Goal: Task Accomplishment & Management: Manage account settings

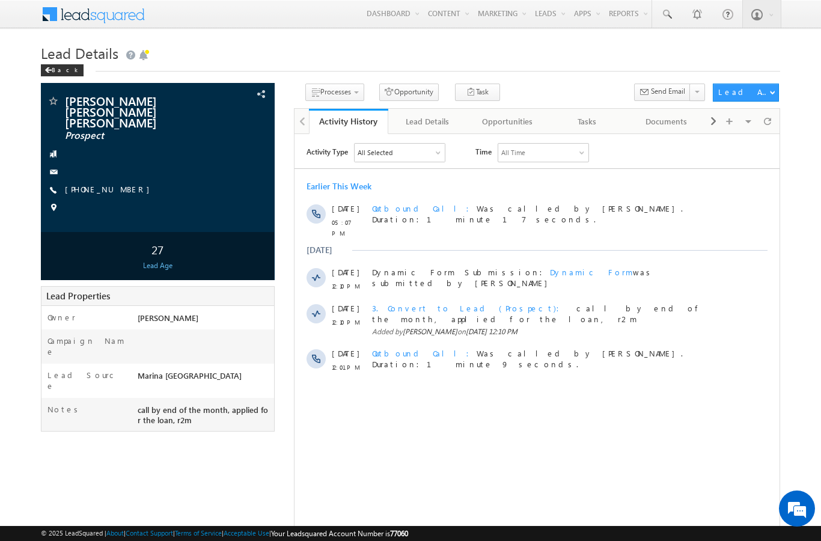
click at [0, 0] on link "Manage Leads" at bounding box center [0, 0] width 0 height 0
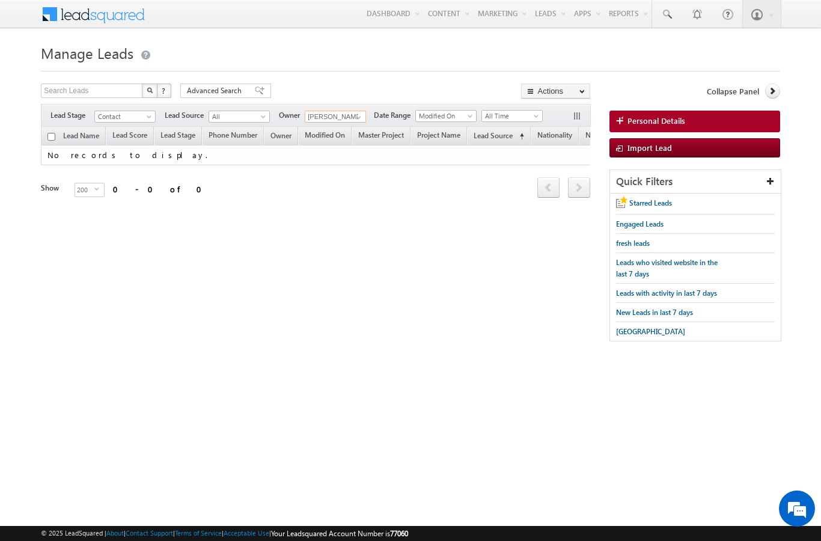
click at [346, 123] on input "[PERSON_NAME]" at bounding box center [335, 117] width 61 height 12
click at [355, 119] on span at bounding box center [359, 117] width 10 height 10
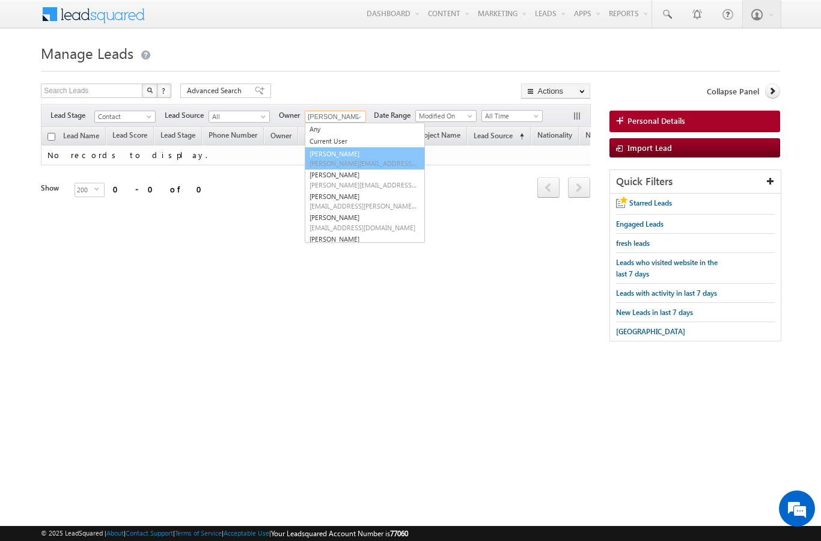
click at [323, 149] on link "[PERSON_NAME] [PERSON_NAME][EMAIL_ADDRESS][DOMAIN_NAME]" at bounding box center [365, 158] width 120 height 23
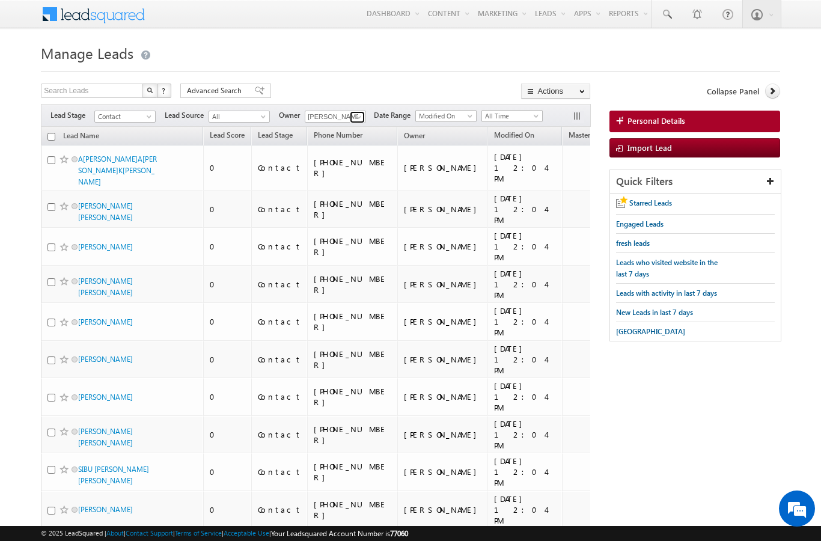
click at [358, 116] on span at bounding box center [359, 117] width 10 height 10
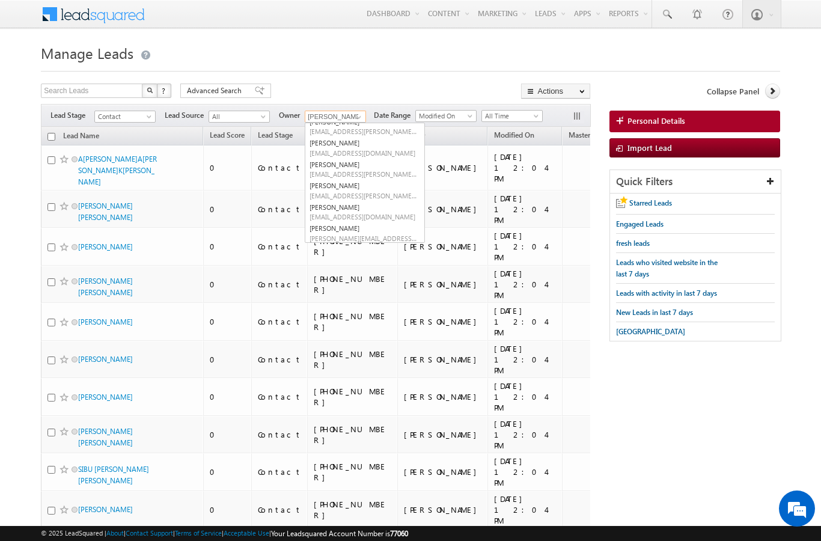
scroll to position [73, 0]
click at [370, 192] on span "[EMAIL_ADDRESS][PERSON_NAME][DOMAIN_NAME]" at bounding box center [364, 196] width 108 height 9
type input "[PERSON_NAME]"
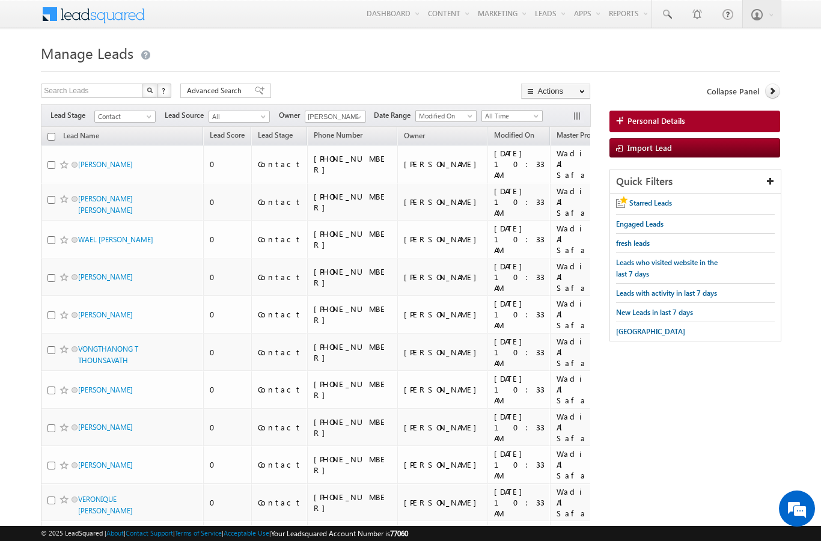
click at [218, 93] on span "Advanced Search" at bounding box center [216, 90] width 58 height 11
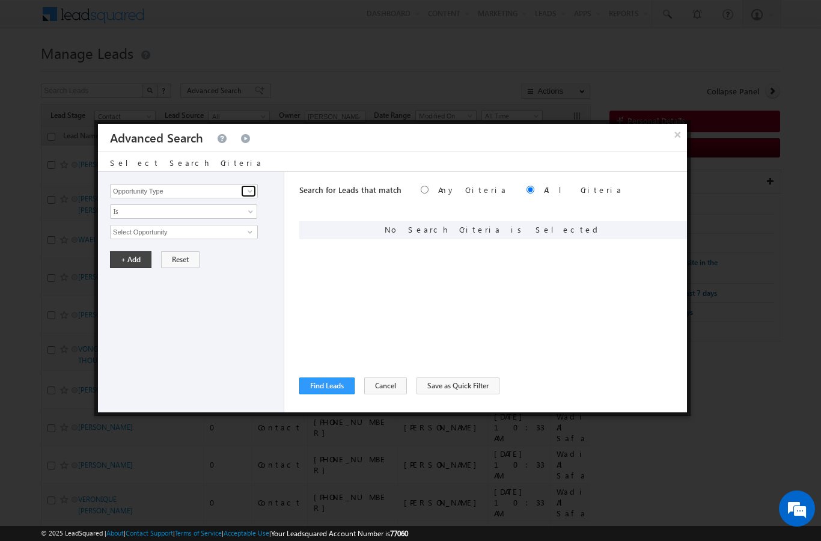
click at [248, 191] on span at bounding box center [250, 191] width 10 height 10
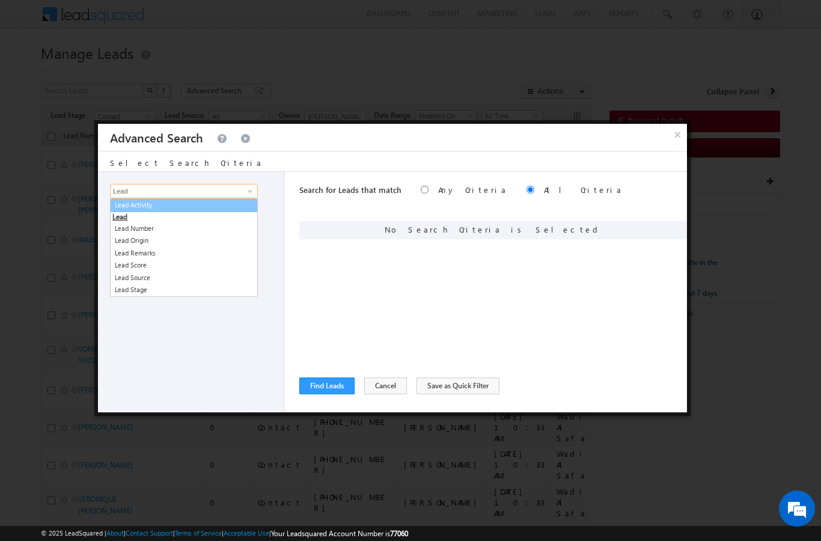
click at [147, 204] on link "Lead Activity" at bounding box center [184, 205] width 148 height 14
type input "Lead Activity"
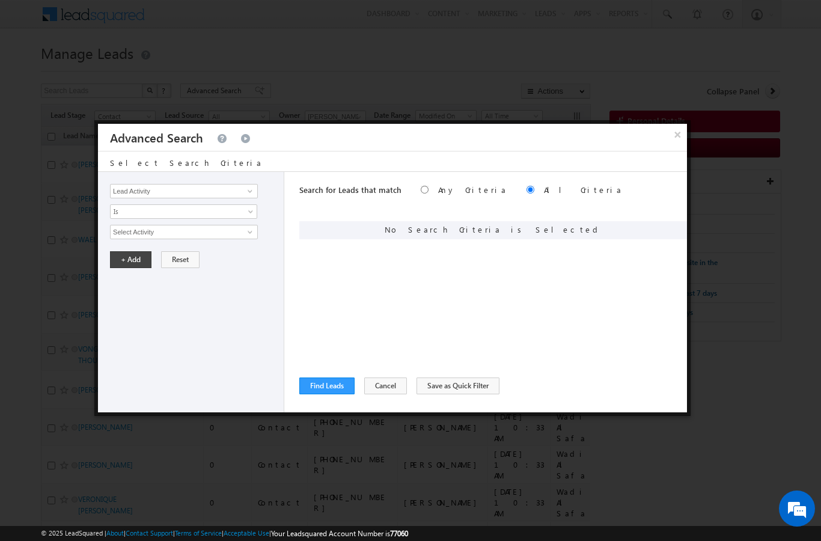
click at [236, 218] on link "Is" at bounding box center [183, 211] width 147 height 14
click at [236, 233] on link "Is Not" at bounding box center [184, 238] width 147 height 11
click at [253, 227] on link at bounding box center [248, 232] width 15 height 12
click at [188, 256] on link "Outbound Phone Call Activity" at bounding box center [184, 257] width 148 height 14
type input "Outbound Phone Call Activity"
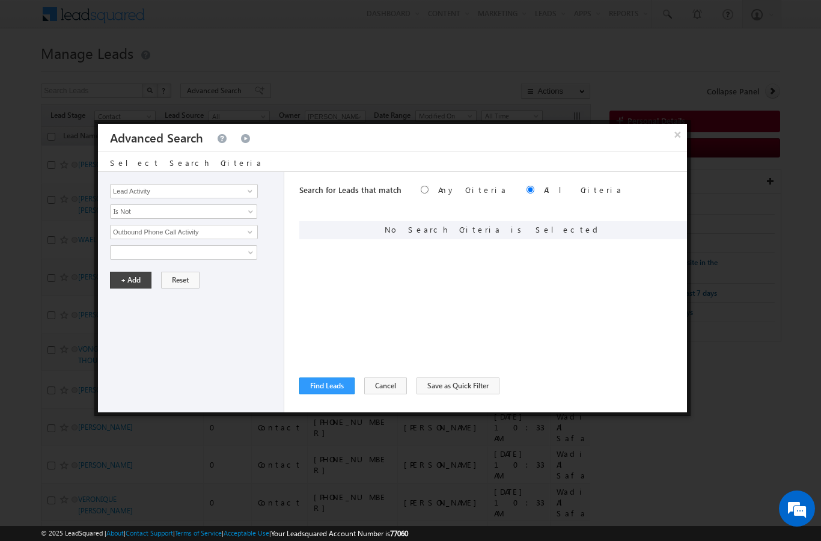
click at [277, 281] on div "+ Add Reset" at bounding box center [194, 280] width 168 height 17
click at [253, 254] on span at bounding box center [252, 255] width 10 height 10
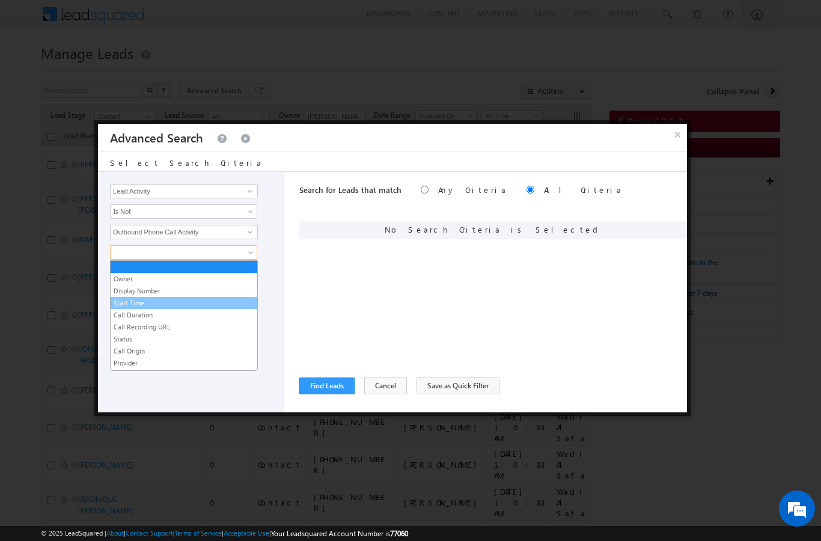
click at [138, 303] on link "Start Time" at bounding box center [184, 303] width 147 height 11
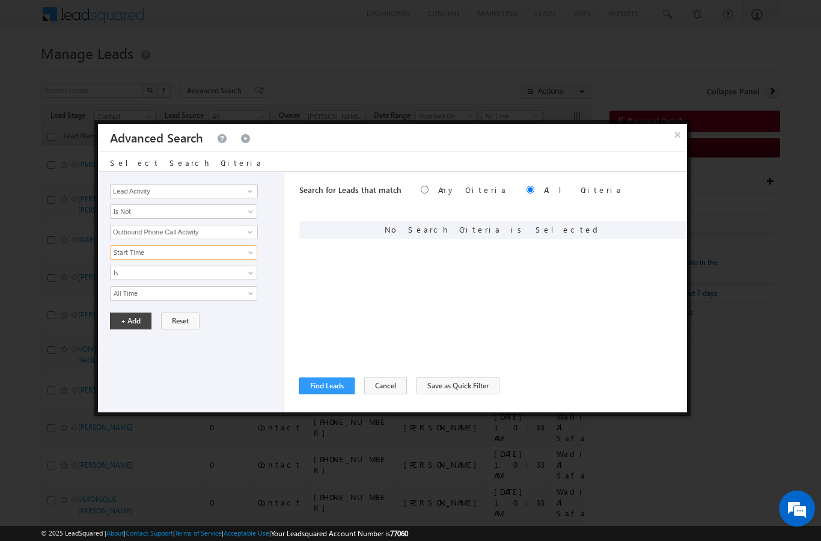
click at [125, 329] on button "+ Add" at bounding box center [130, 321] width 41 height 17
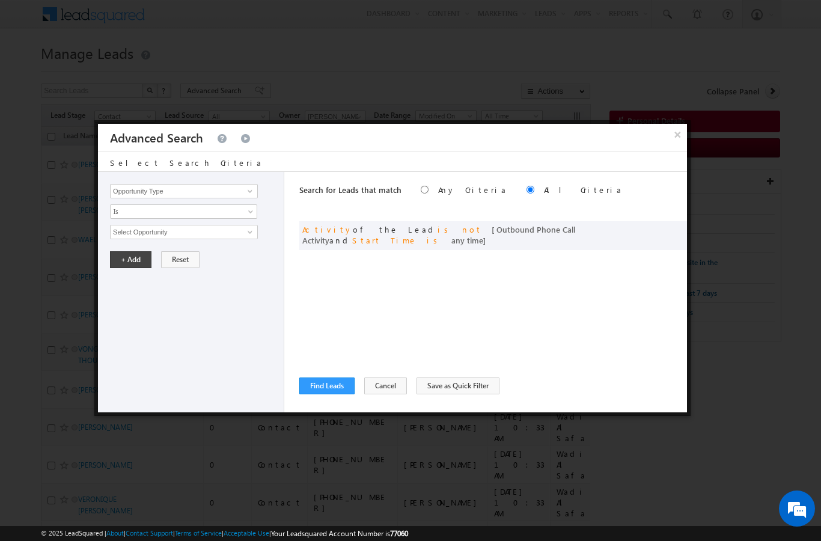
click at [319, 393] on button "Find Leads" at bounding box center [326, 386] width 55 height 17
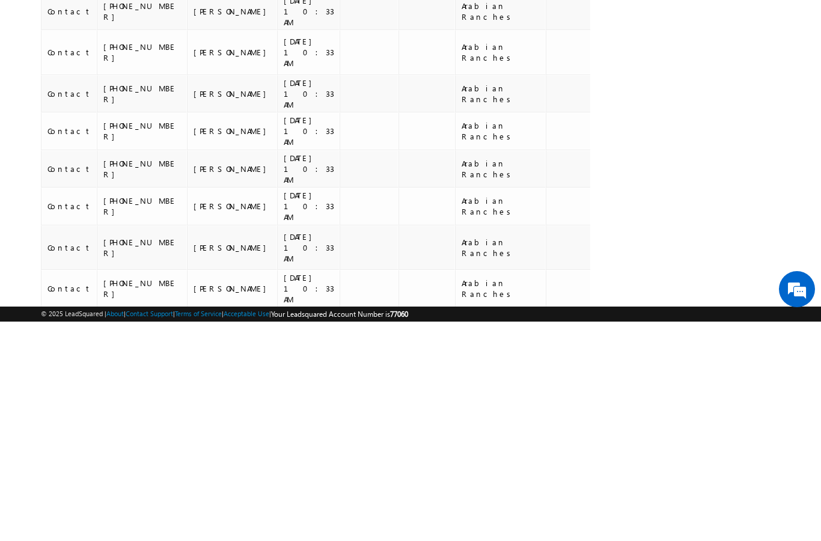
scroll to position [0, 210]
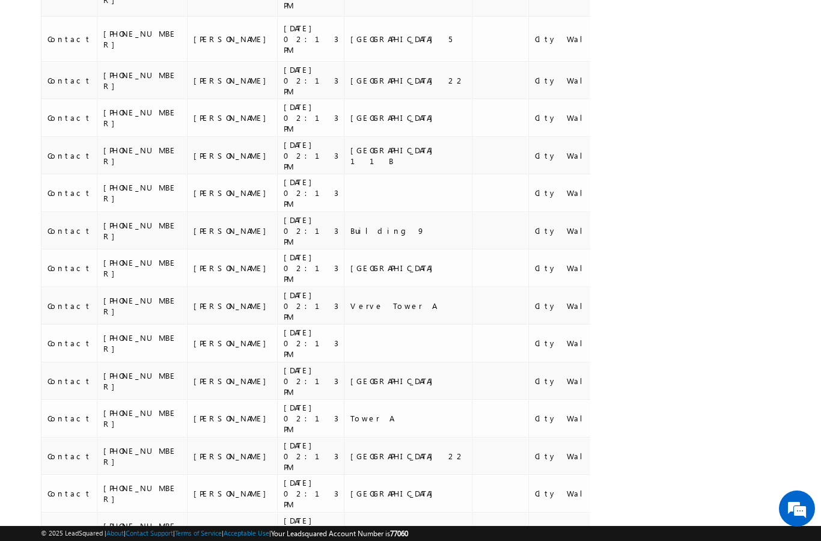
scroll to position [6205, 0]
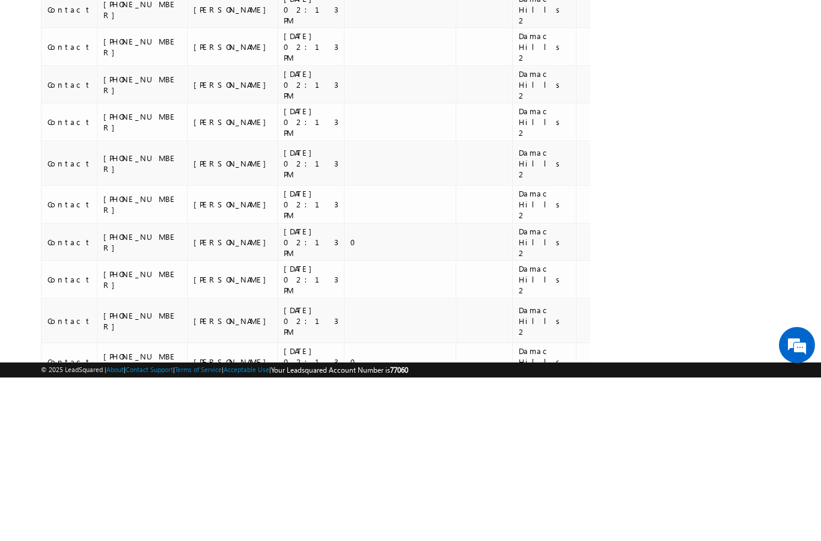
scroll to position [6473, 0]
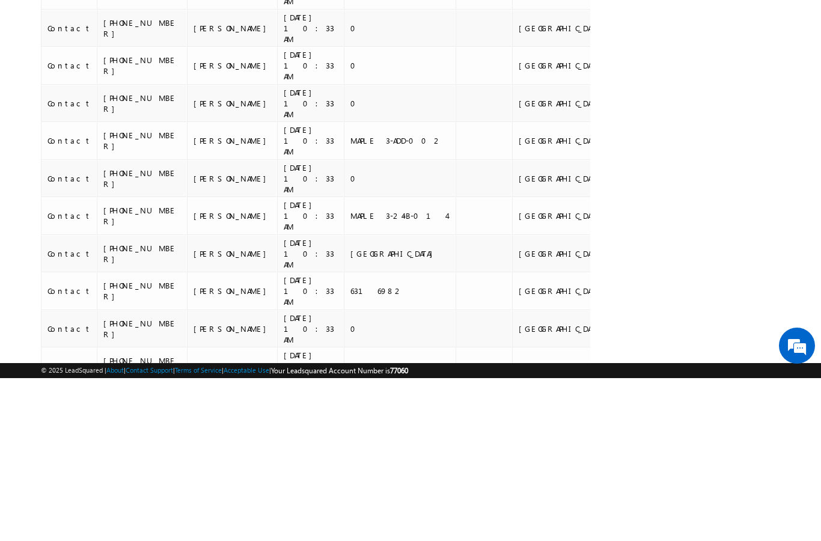
scroll to position [6482, 0]
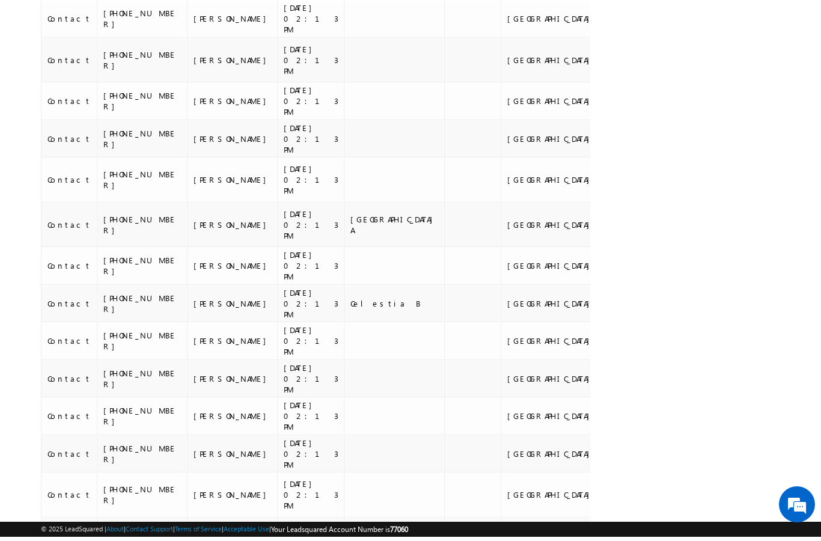
scroll to position [7118, 0]
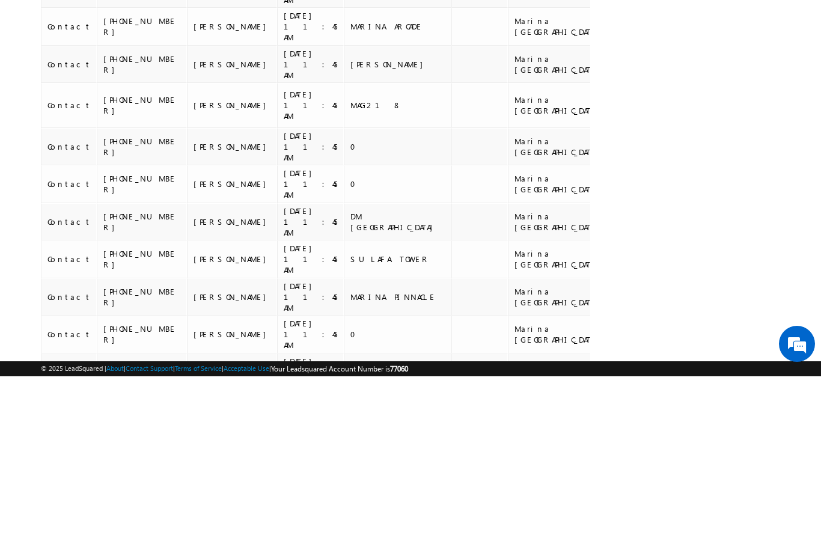
scroll to position [5847, 0]
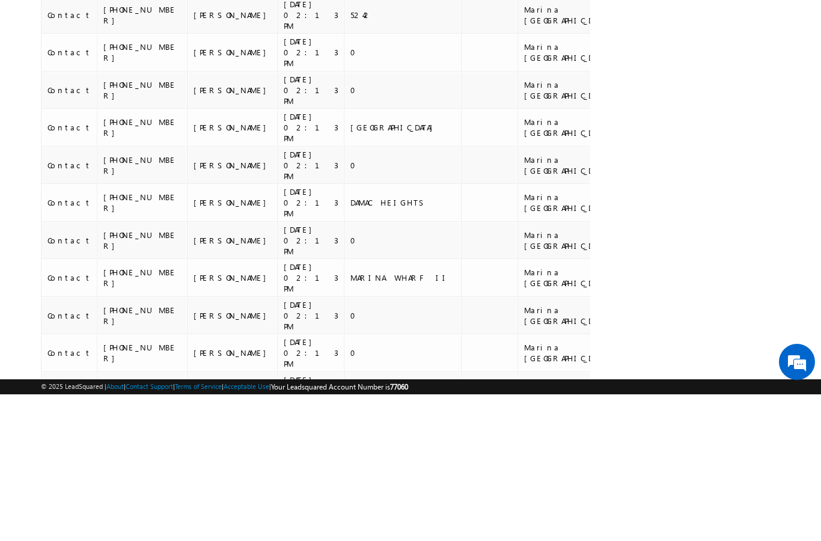
scroll to position [6195, 0]
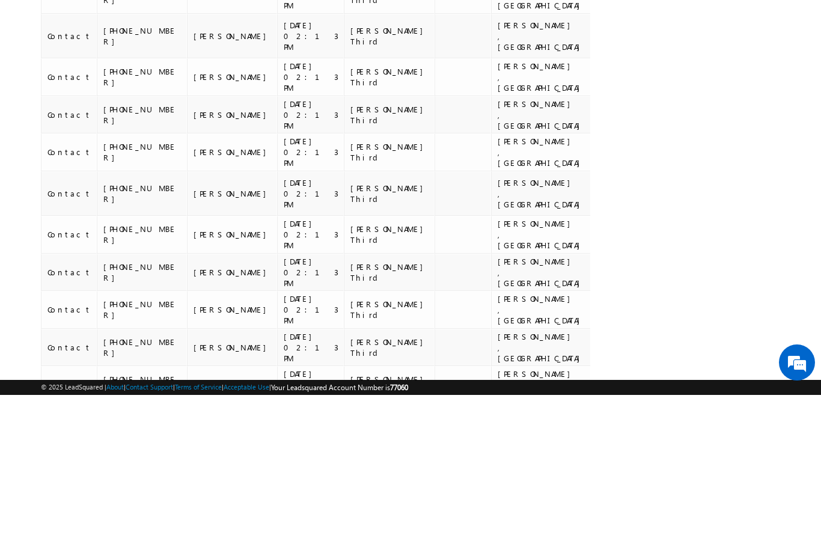
scroll to position [5603, 0]
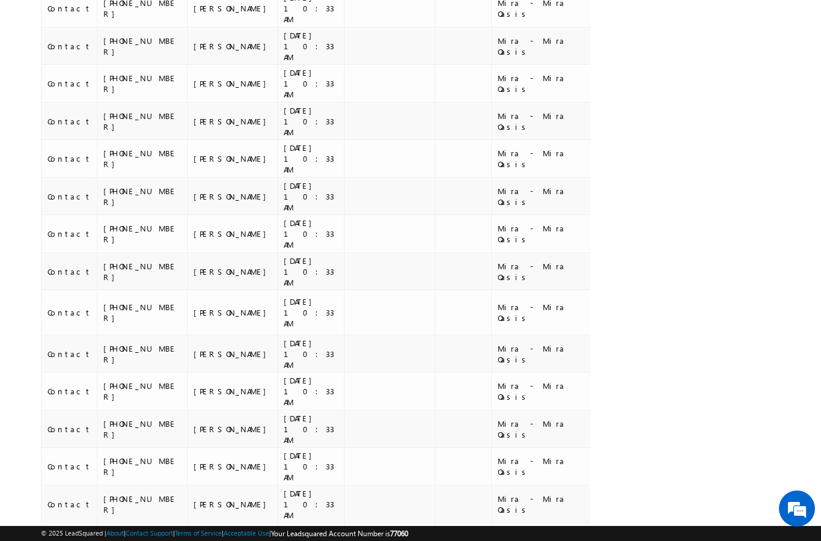
scroll to position [5833, 0]
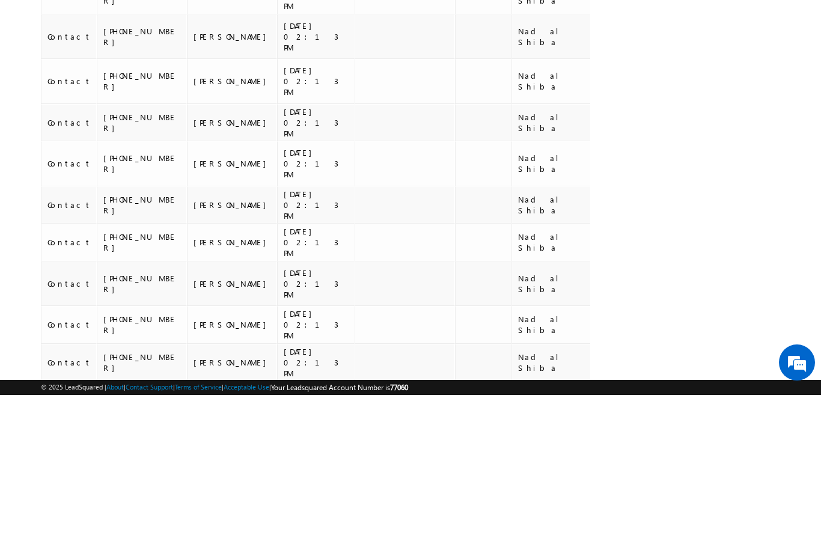
scroll to position [6132, 0]
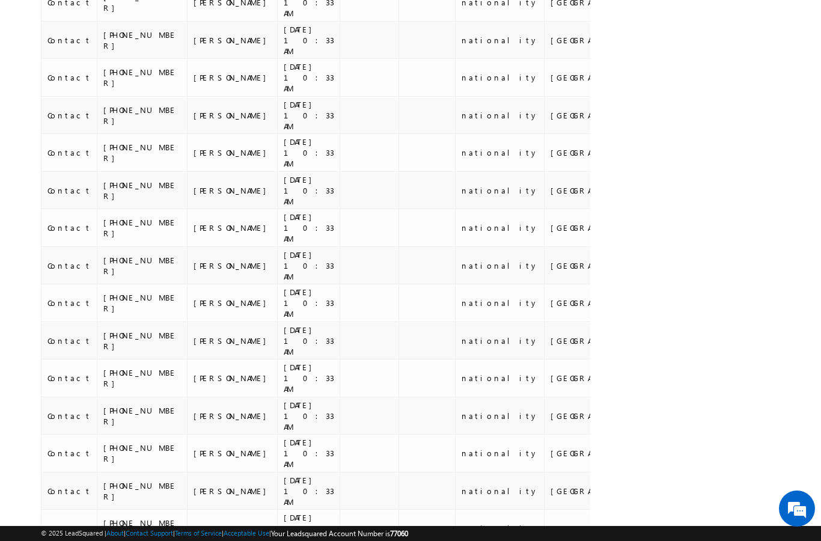
scroll to position [5438, 0]
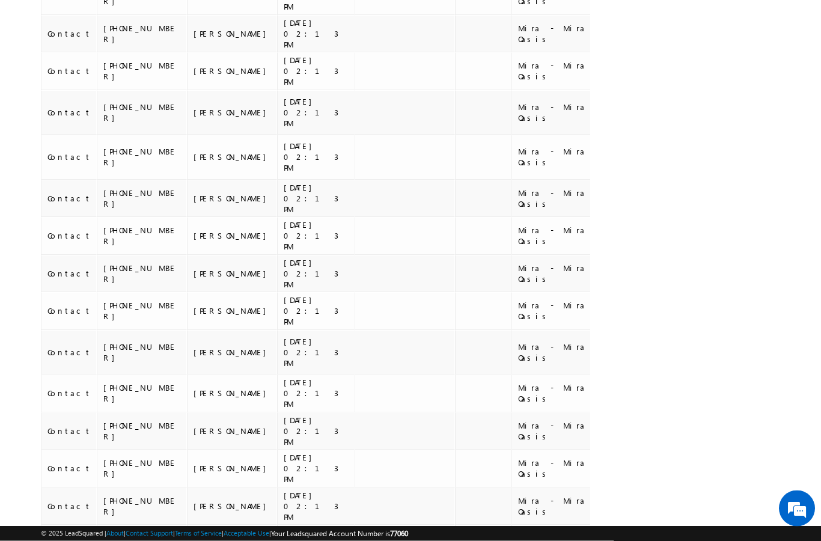
scroll to position [0, 0]
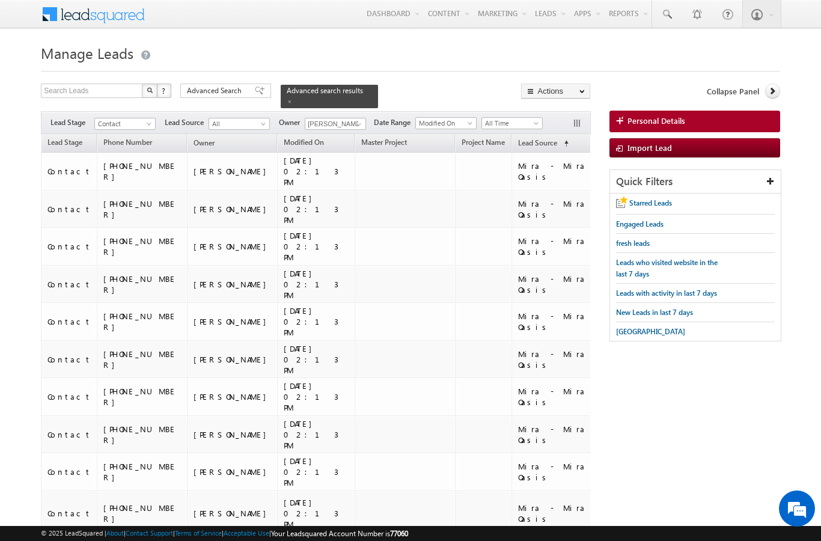
click at [223, 87] on span "Advanced Search" at bounding box center [216, 90] width 58 height 11
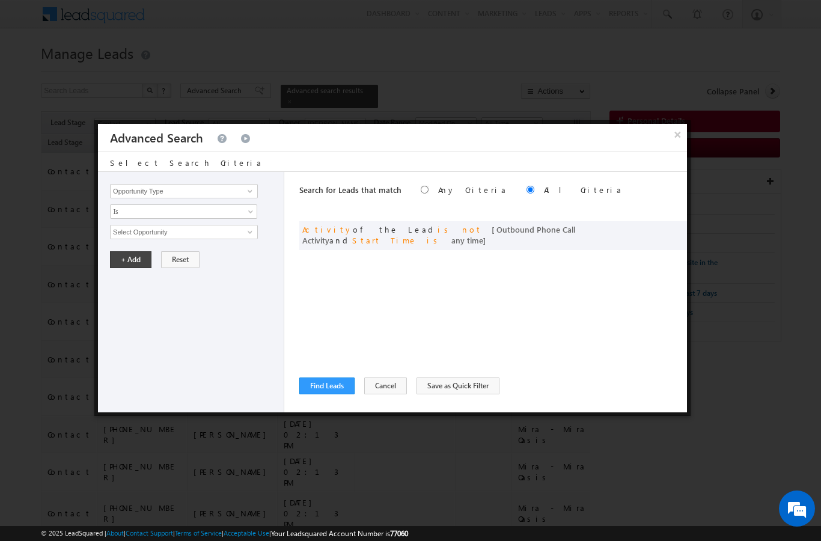
click at [376, 391] on button "Cancel" at bounding box center [385, 386] width 43 height 17
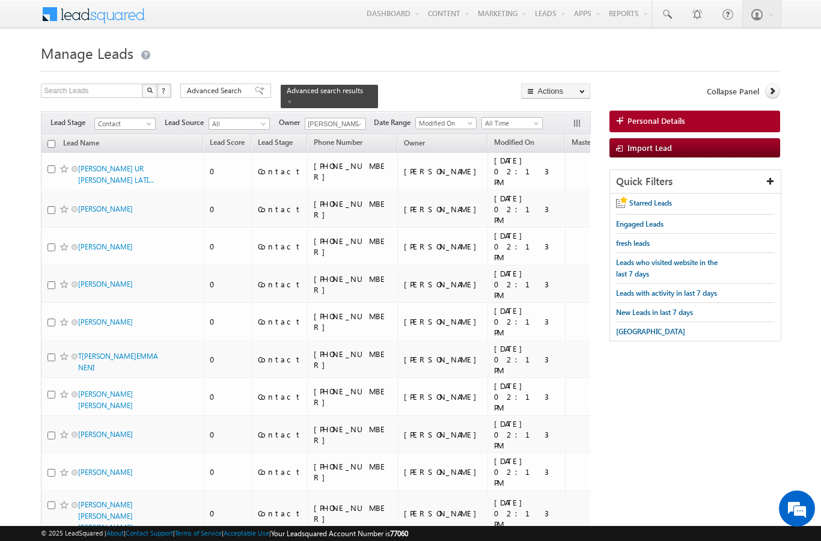
click at [53, 140] on input "checkbox" at bounding box center [52, 144] width 8 height 8
checkbox input "true"
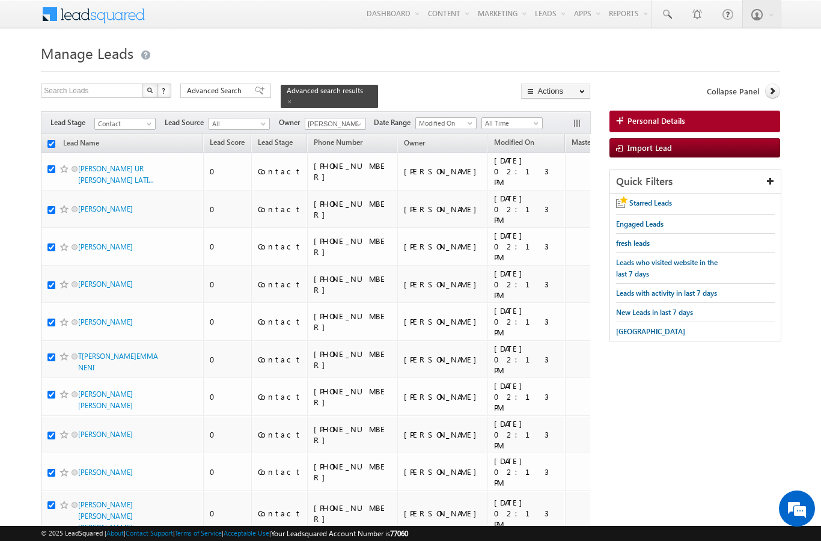
checkbox input "true"
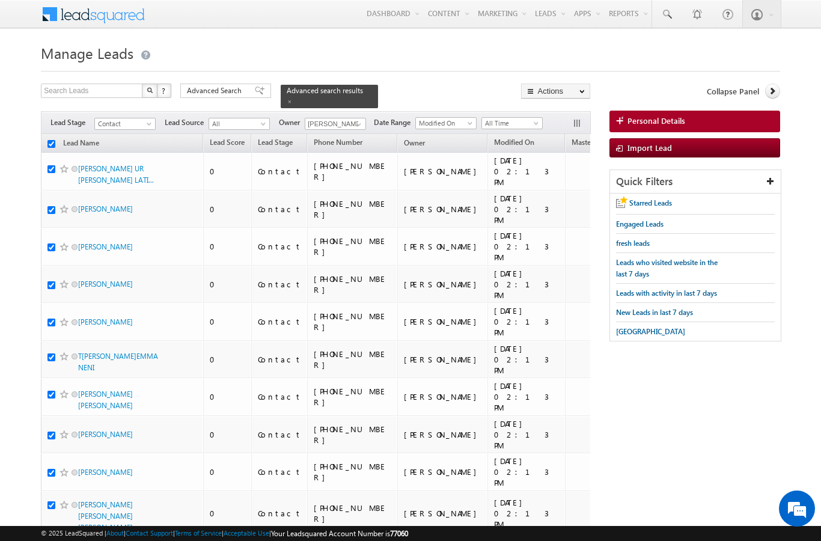
checkbox input "true"
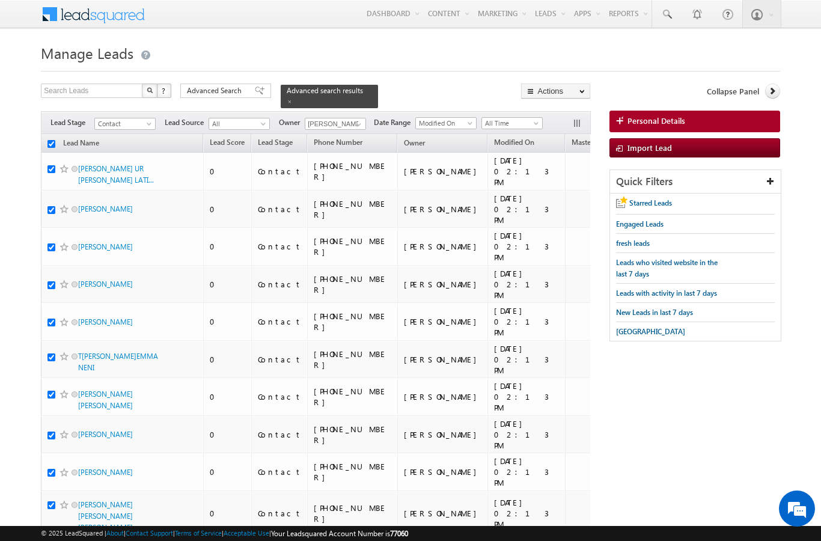
checkbox input "true"
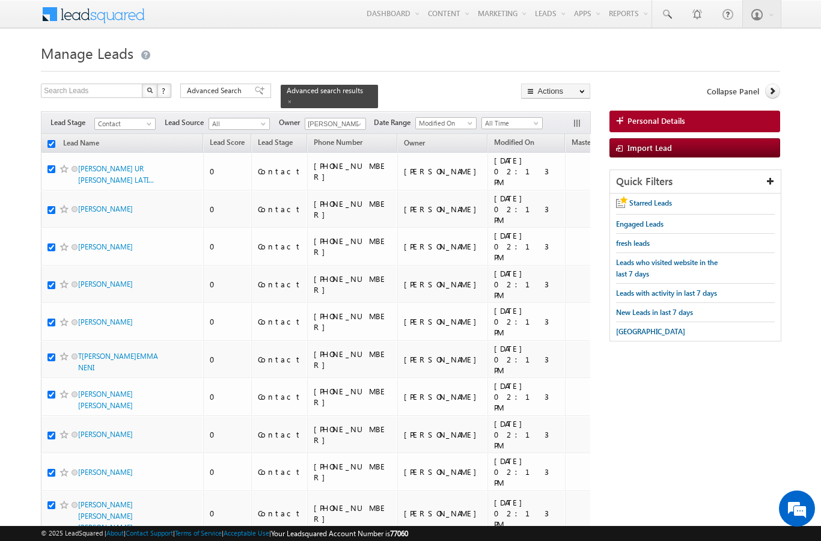
checkbox input "true"
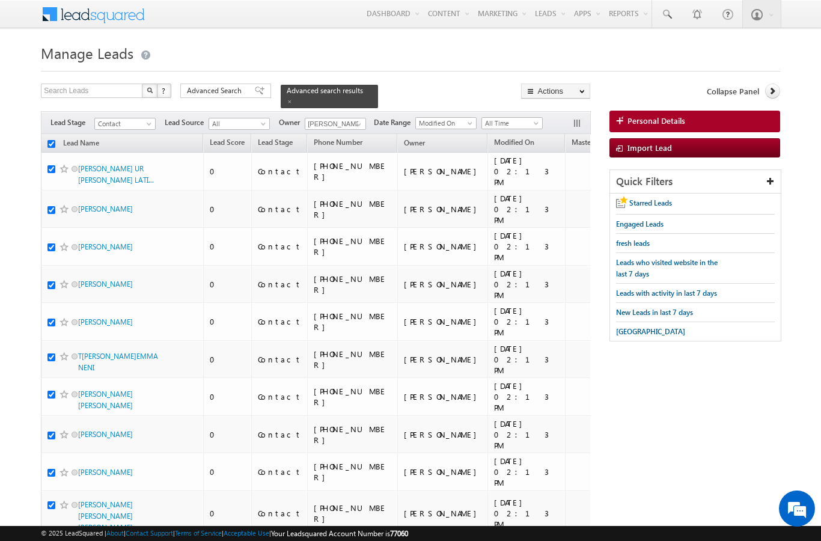
checkbox input "true"
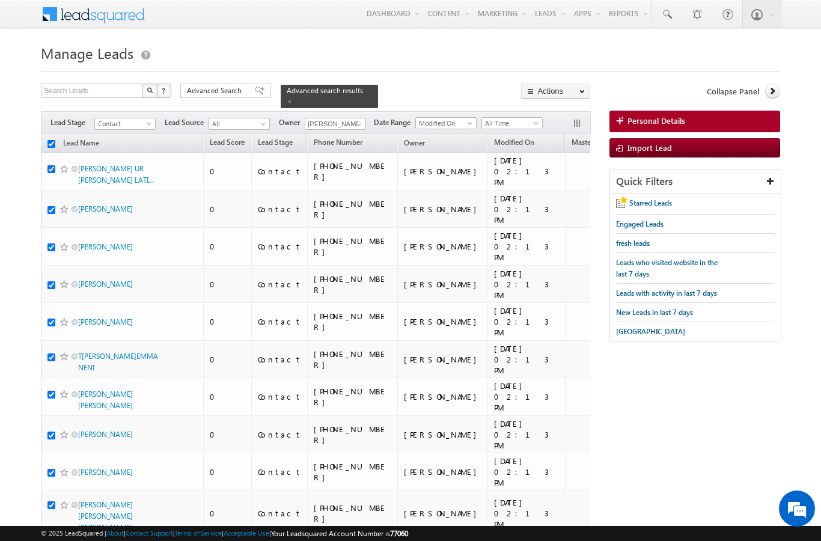
checkbox input "true"
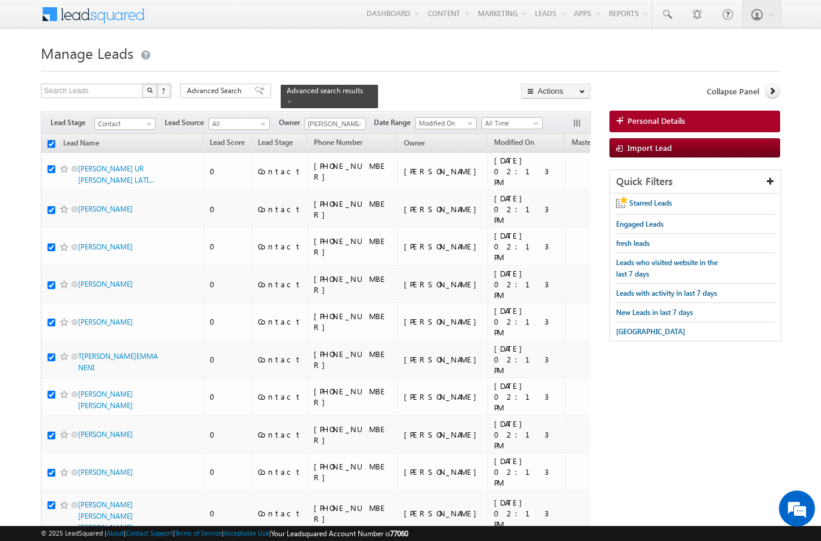
checkbox input "true"
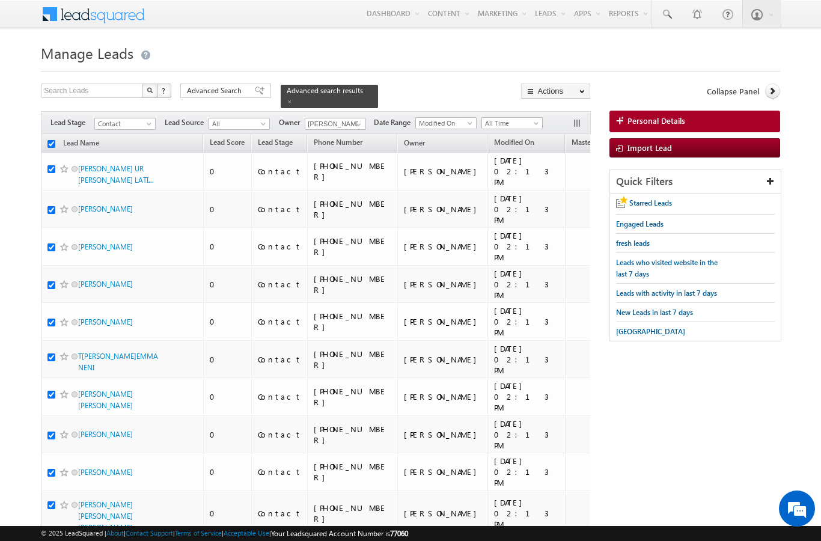
checkbox input "true"
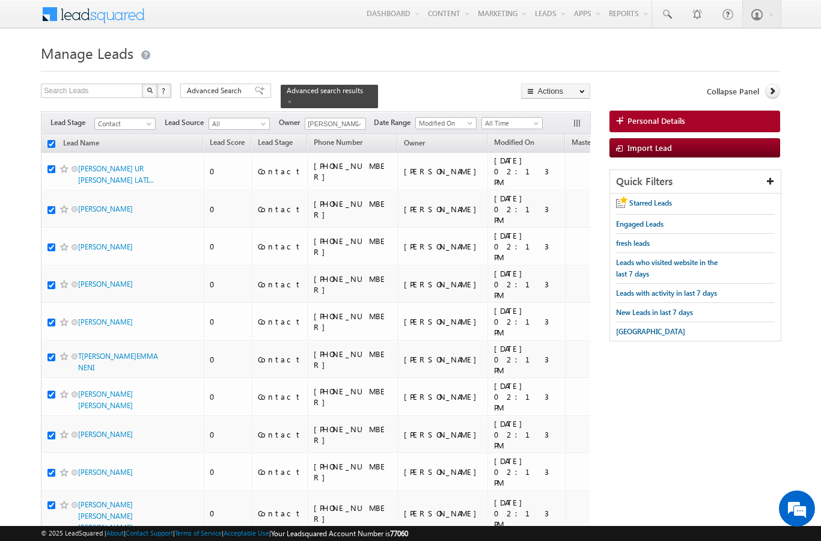
checkbox input "true"
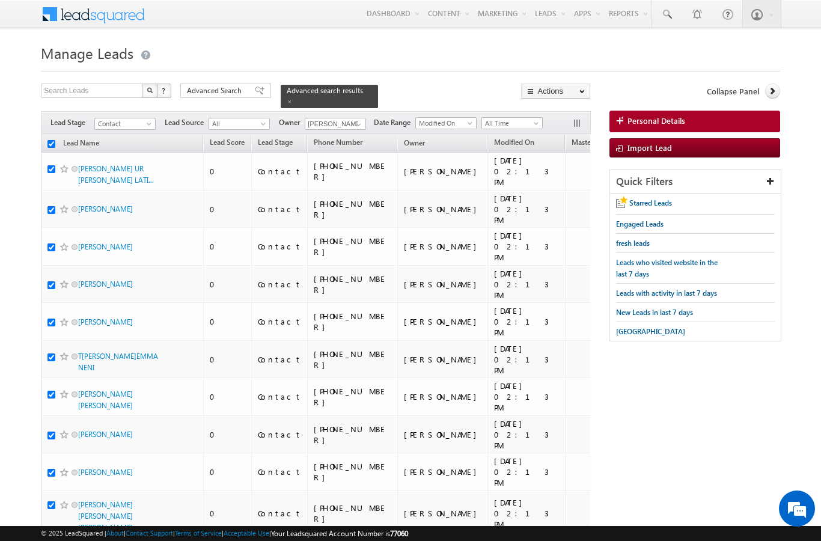
checkbox input "true"
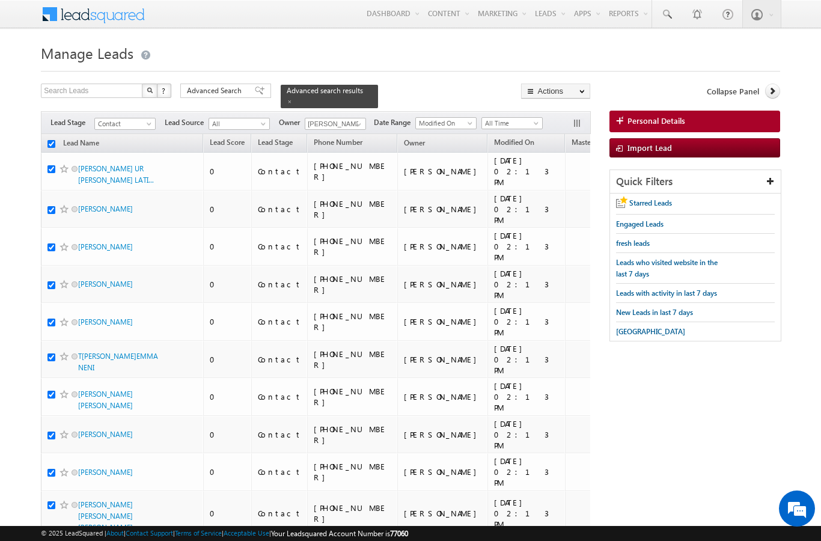
checkbox input "true"
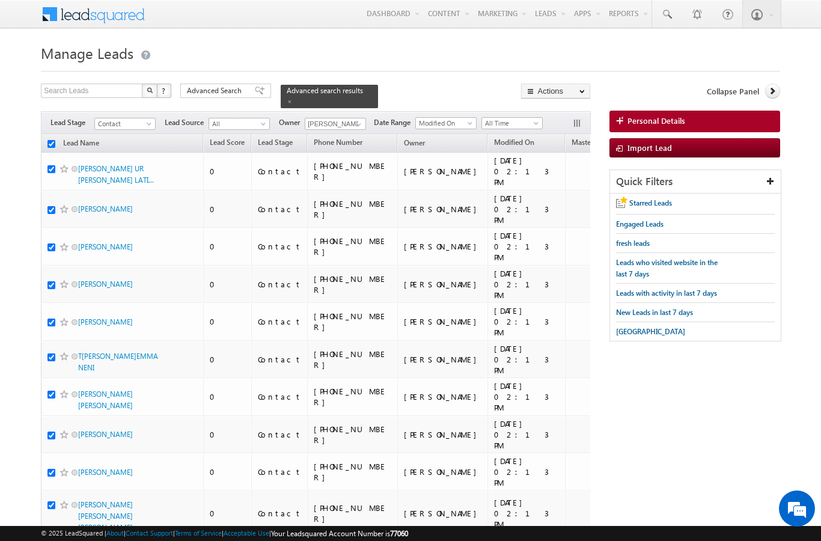
checkbox input "true"
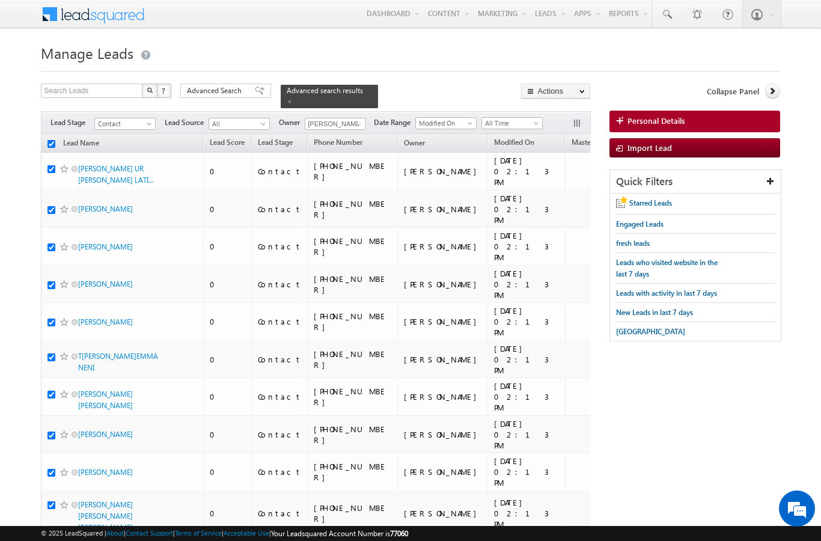
checkbox input "true"
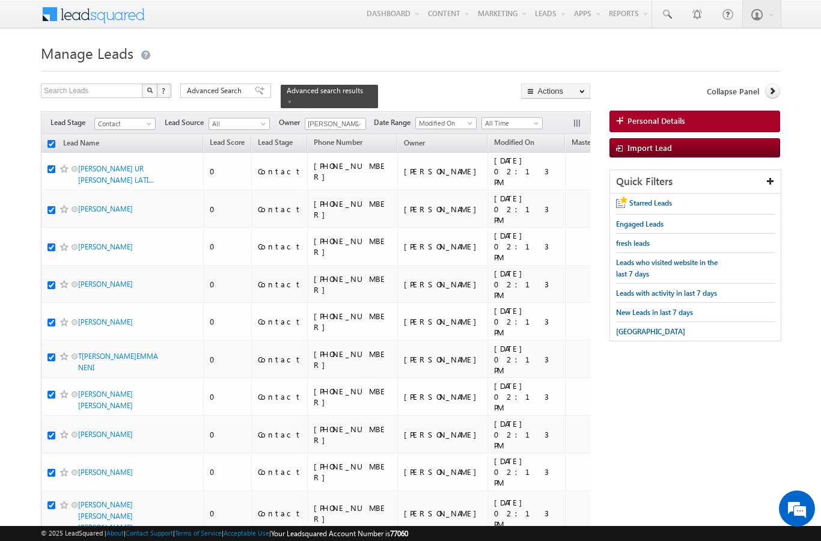
checkbox input "true"
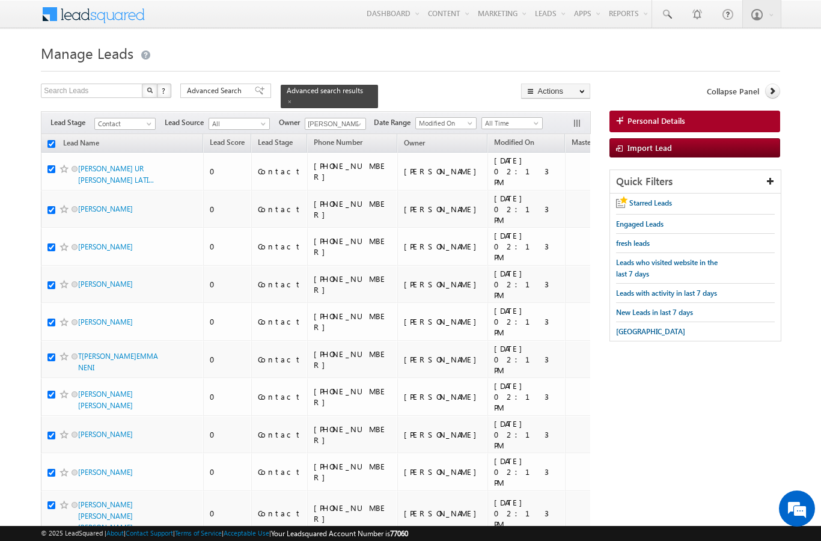
checkbox input "true"
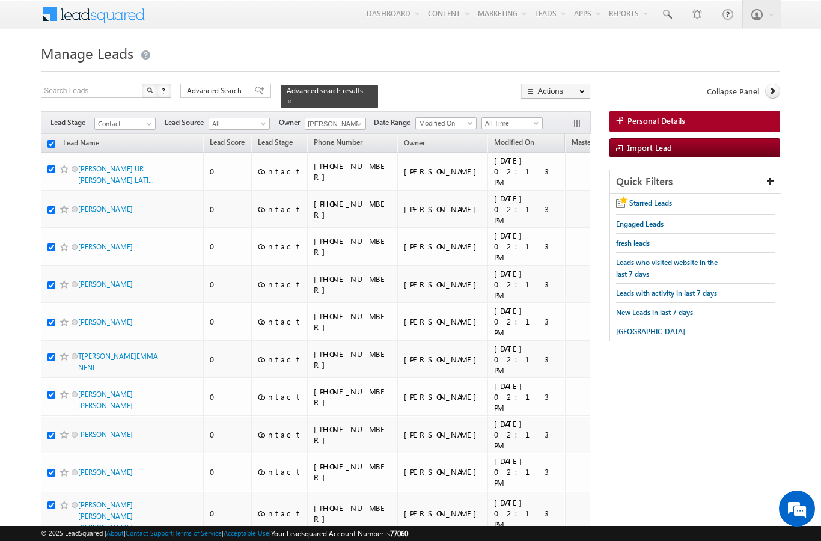
checkbox input "true"
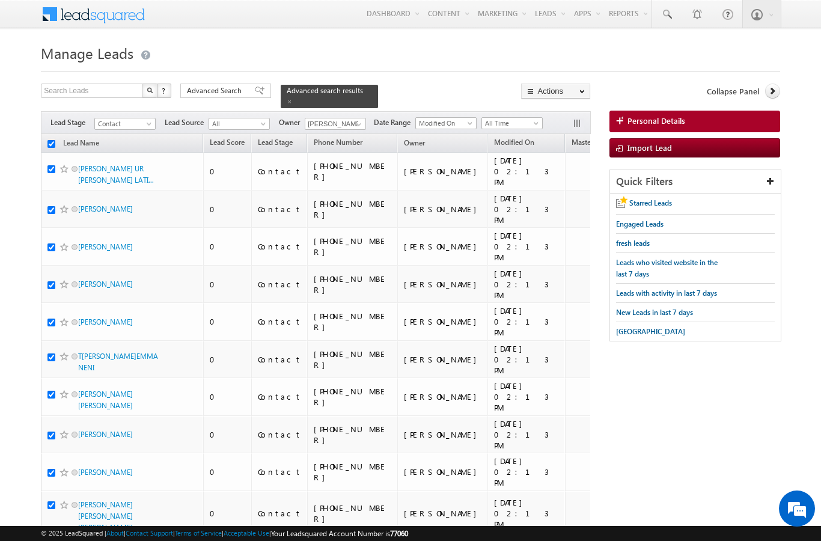
checkbox input "true"
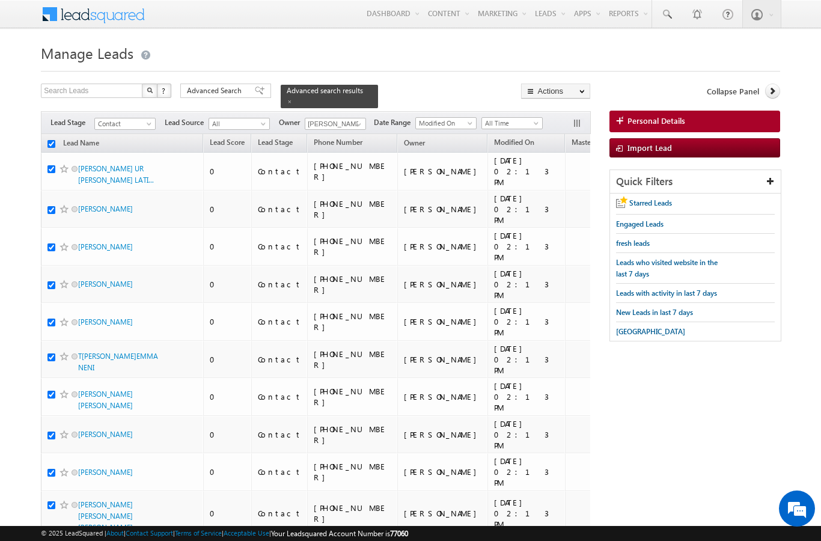
checkbox input "true"
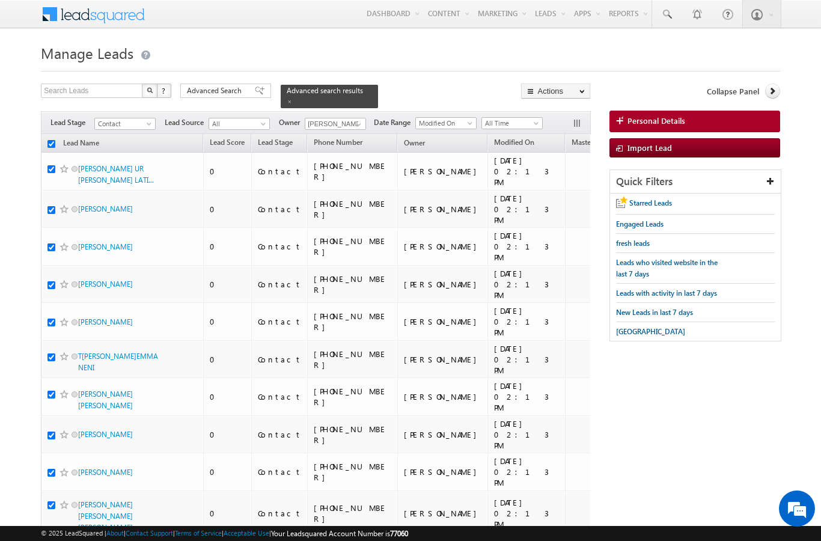
checkbox input "true"
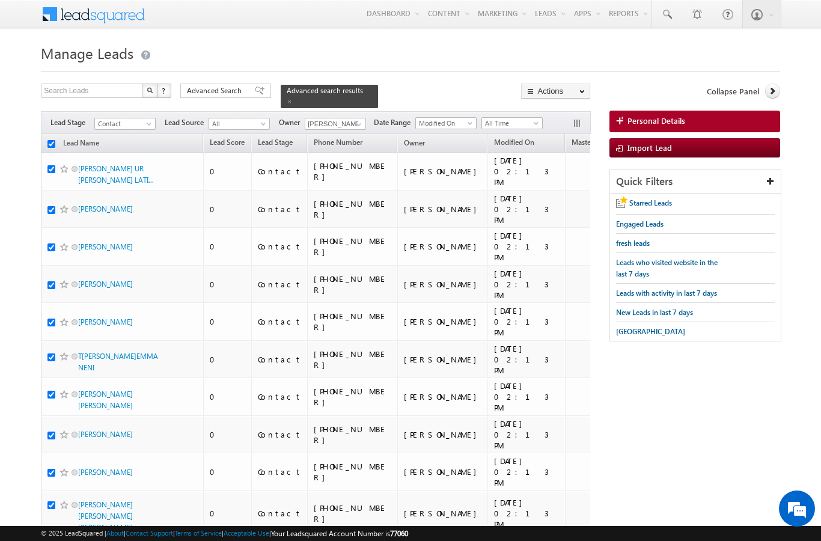
checkbox input "true"
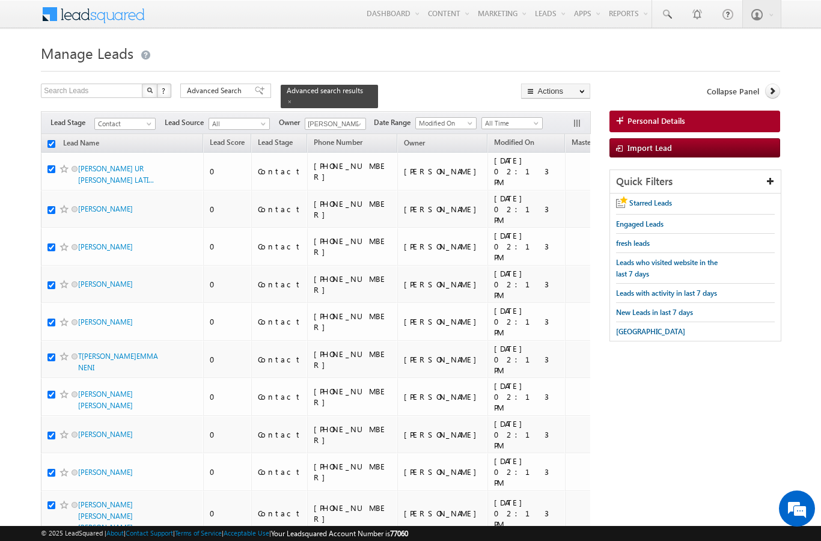
checkbox input "true"
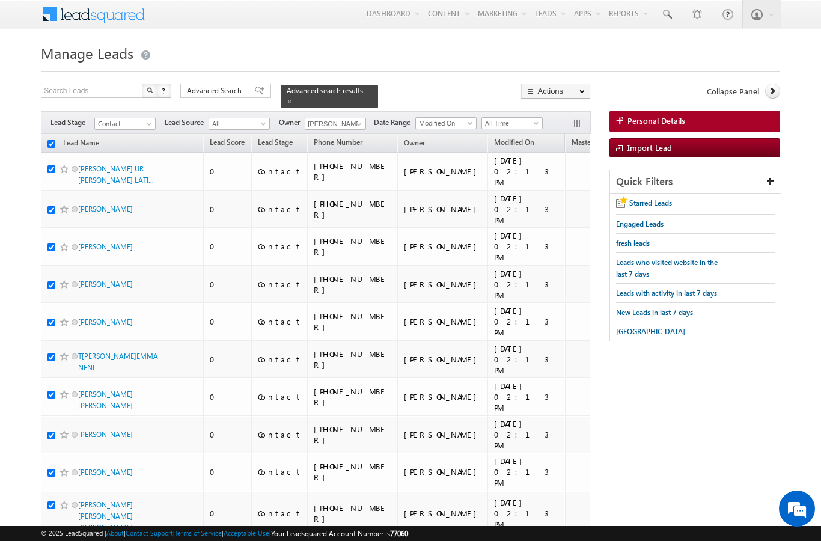
checkbox input "true"
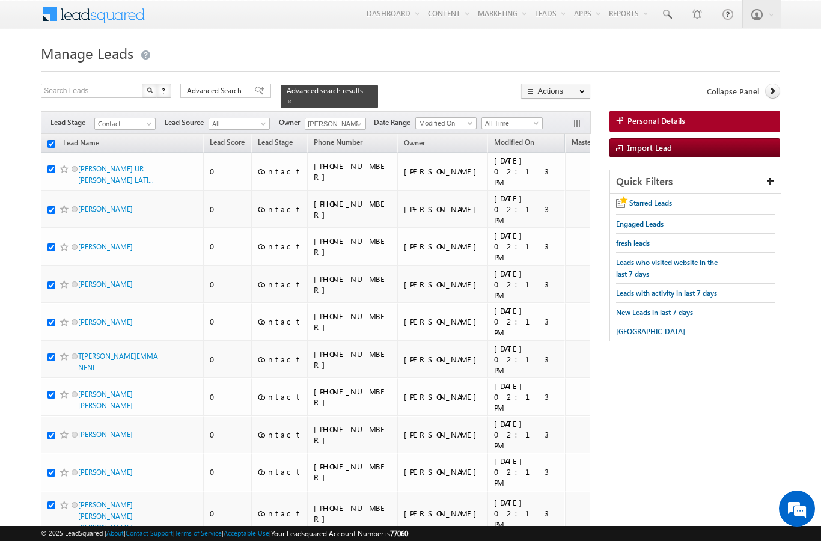
checkbox input "true"
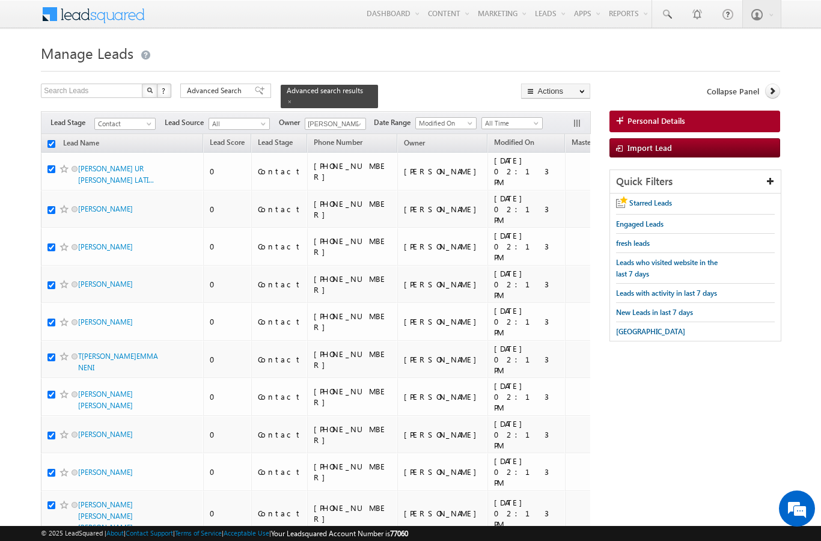
checkbox input "true"
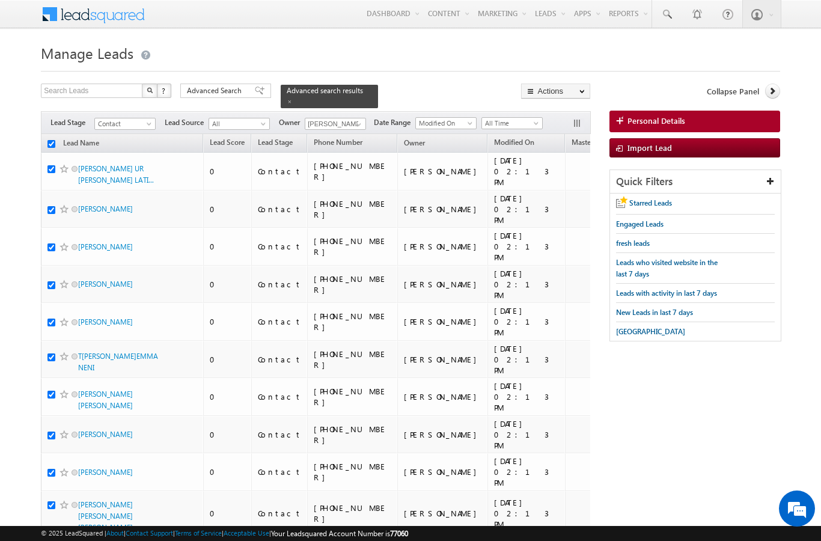
checkbox input "true"
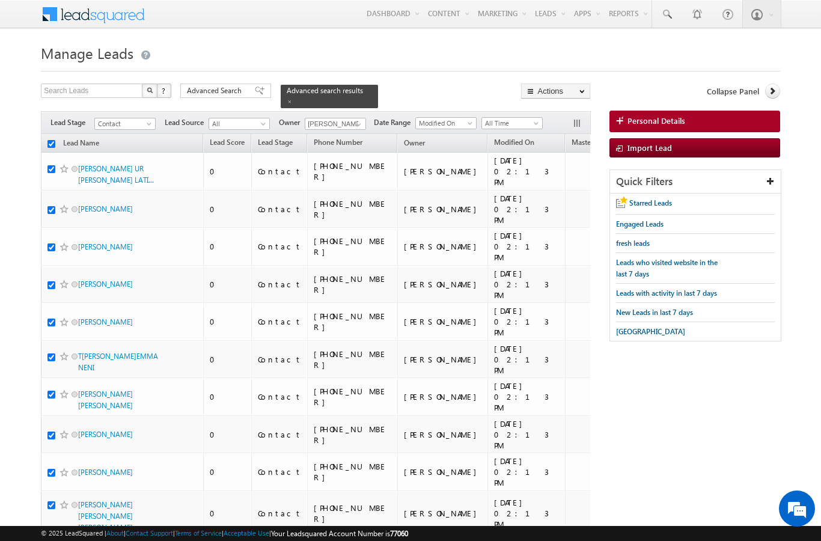
checkbox input "true"
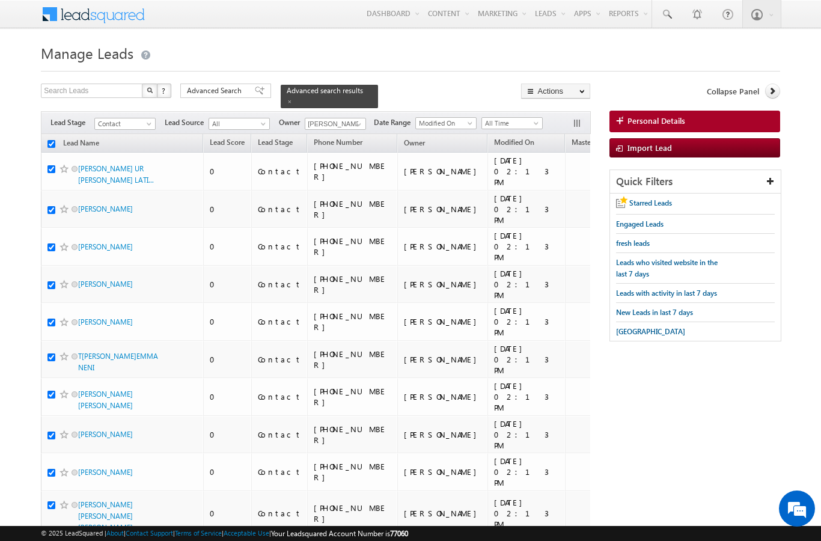
checkbox input "true"
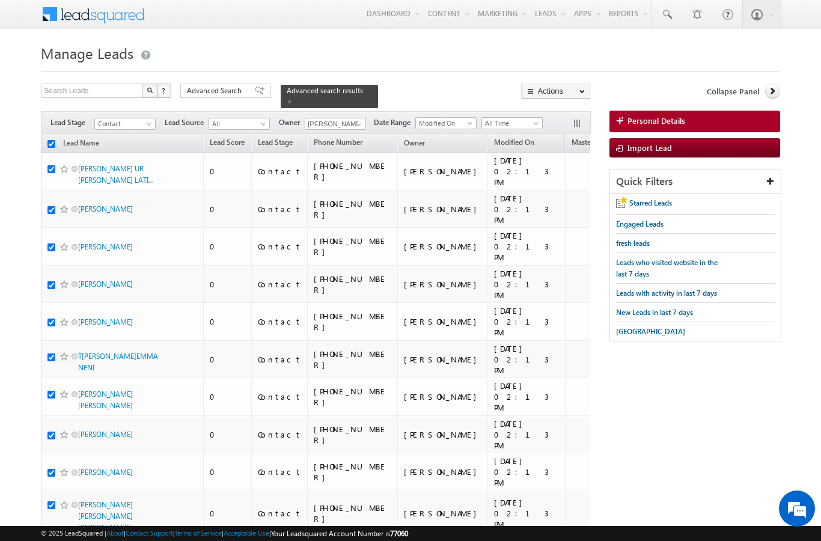
checkbox input "true"
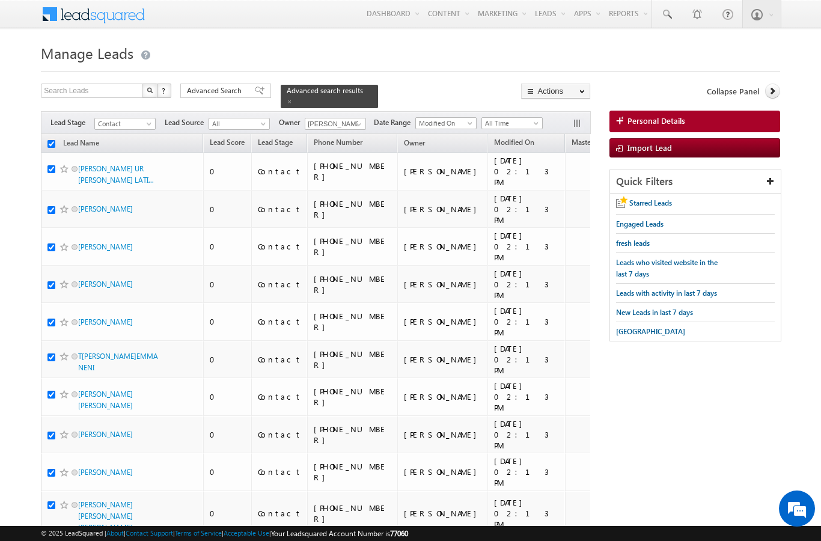
checkbox input "true"
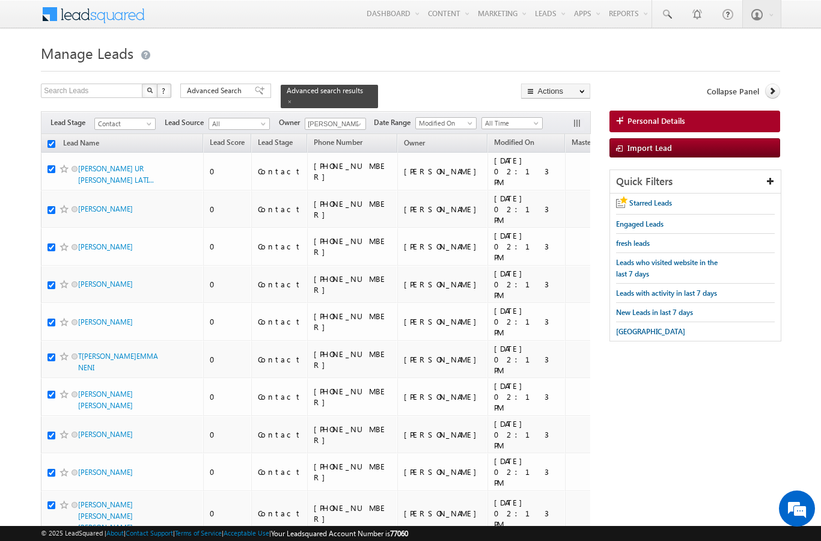
checkbox input "true"
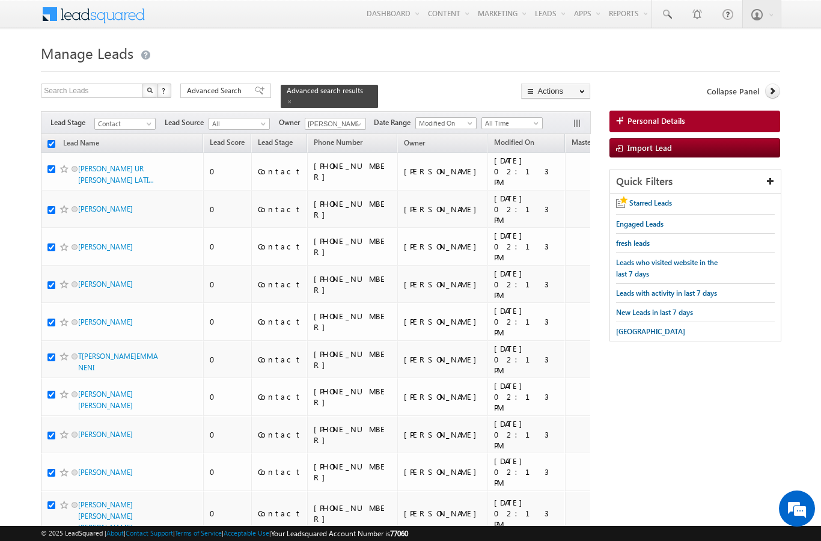
checkbox input "true"
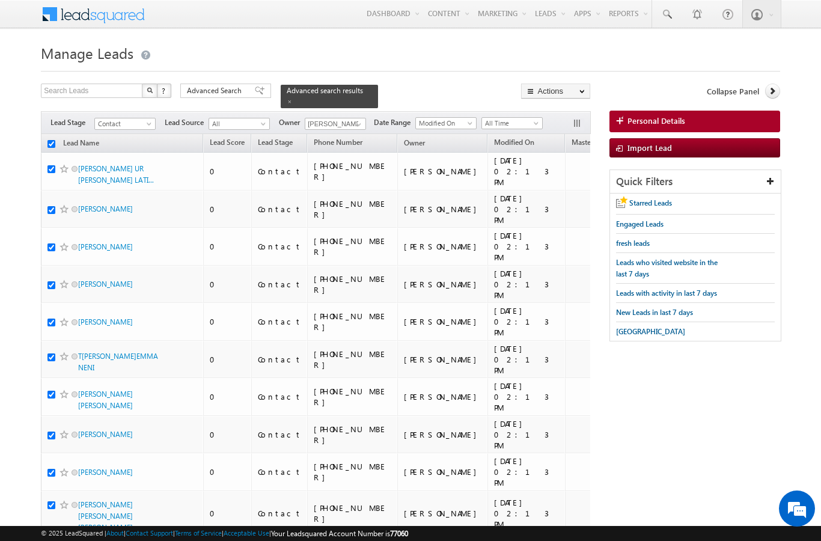
checkbox input "true"
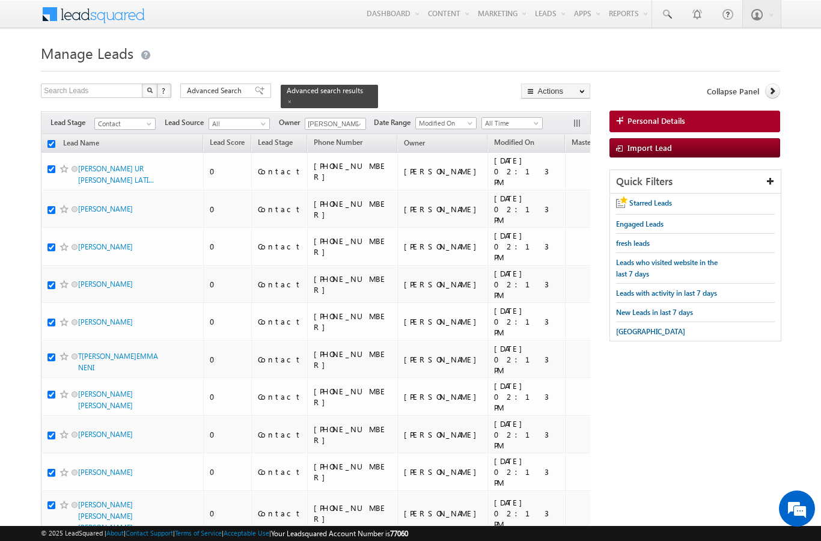
checkbox input "true"
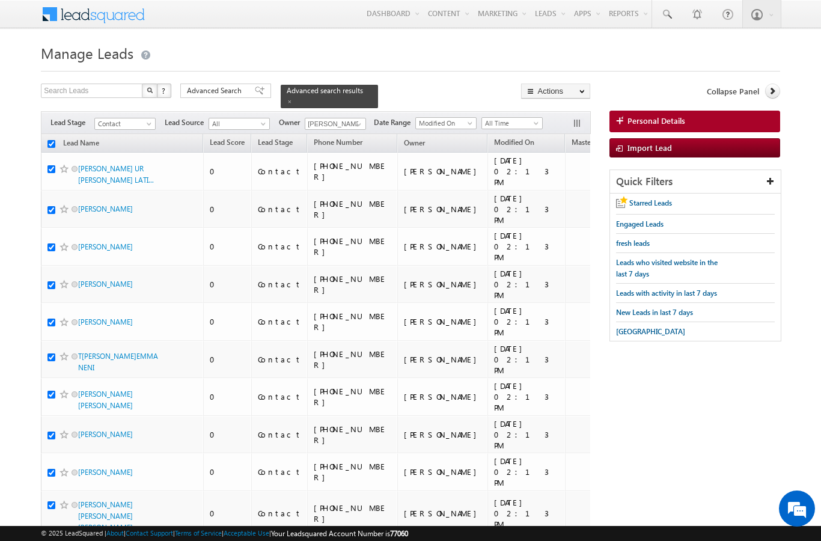
checkbox input "true"
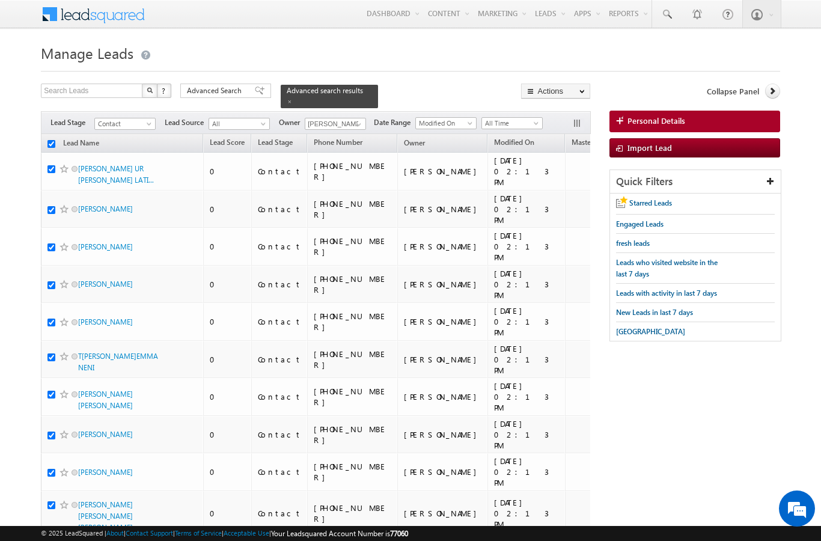
checkbox input "true"
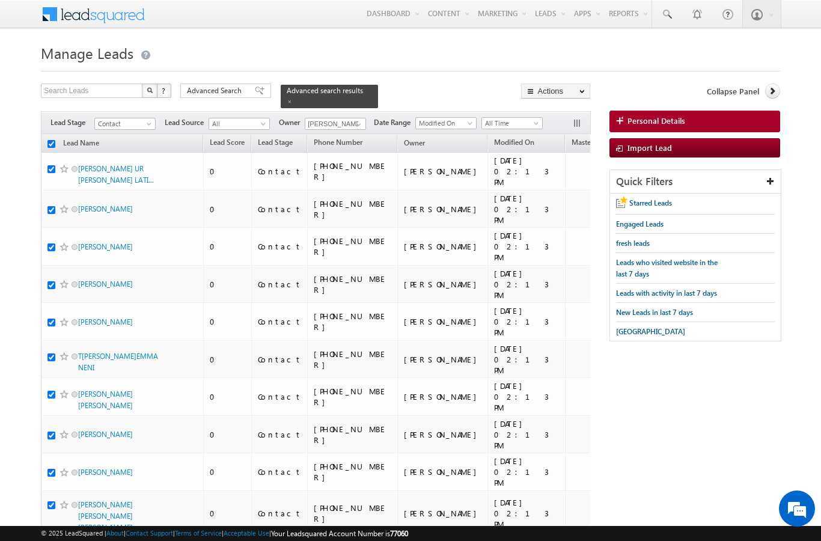
checkbox input "true"
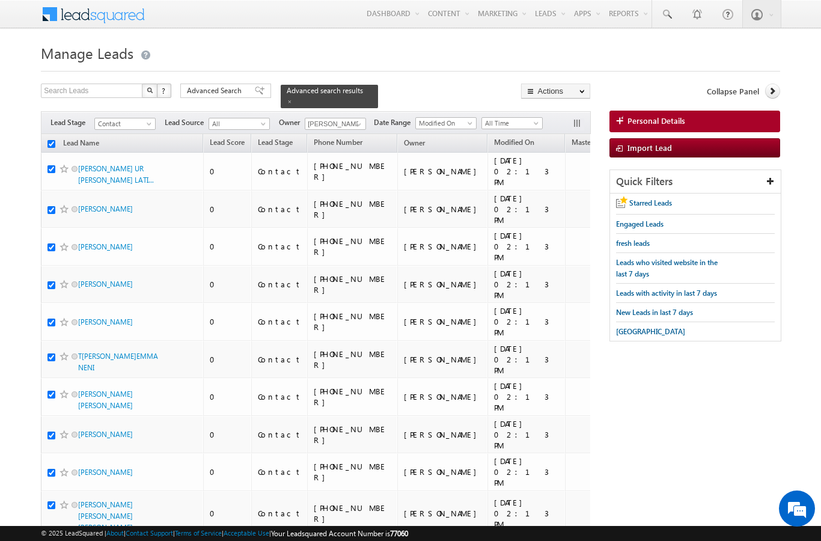
checkbox input "true"
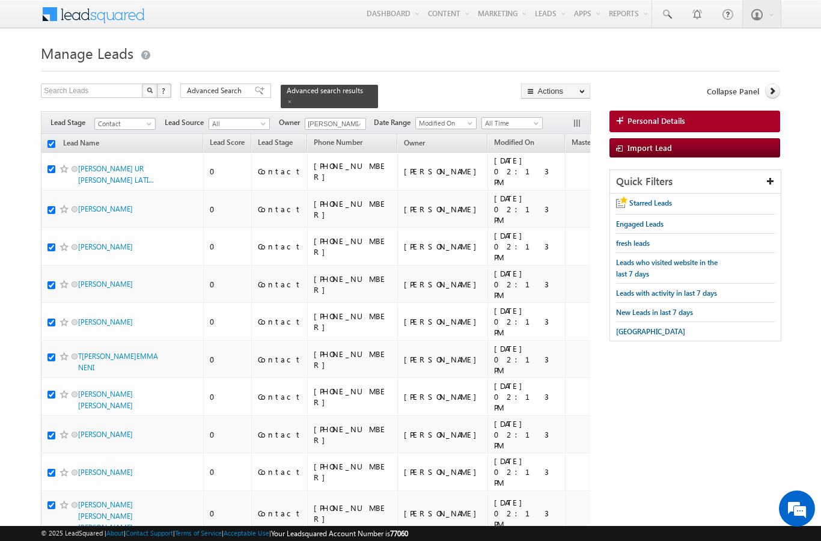
checkbox input "true"
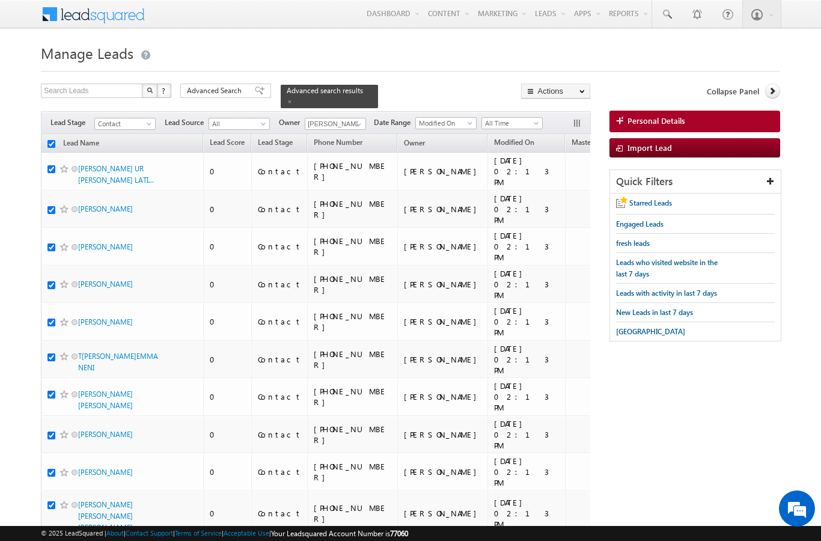
checkbox input "true"
click at [0, 0] on link "Change Owner" at bounding box center [0, 0] width 0 height 0
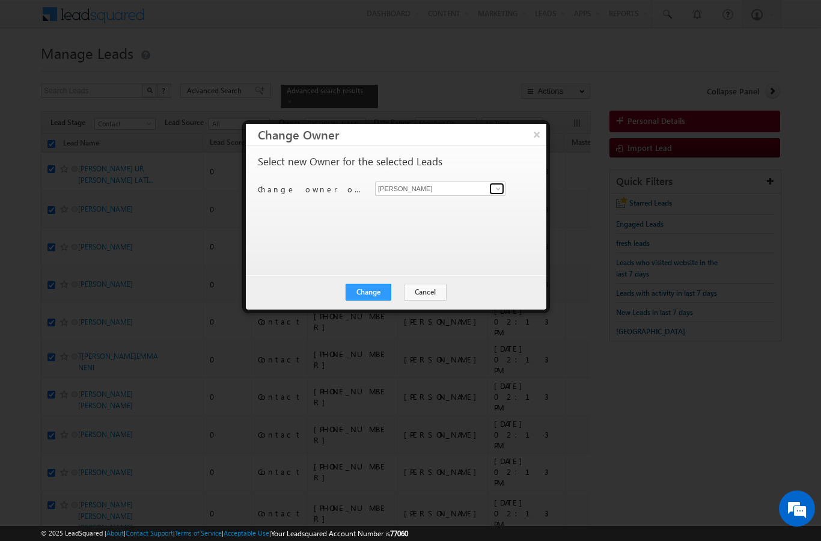
click at [501, 185] on span at bounding box center [499, 189] width 10 height 10
click at [424, 207] on link "[PERSON_NAME] [PERSON_NAME][EMAIL_ADDRESS][DOMAIN_NAME]" at bounding box center [440, 207] width 130 height 23
click at [366, 296] on button "Change" at bounding box center [369, 292] width 46 height 17
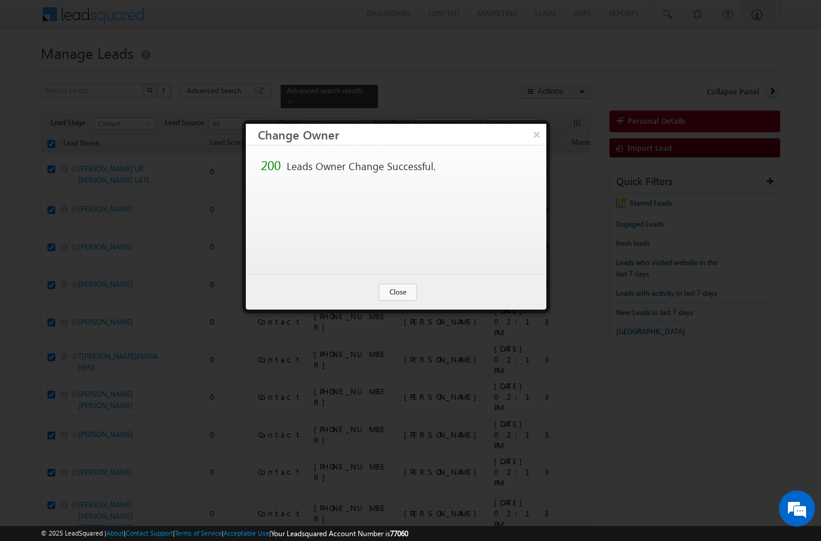
click at [406, 299] on button "Close" at bounding box center [398, 292] width 38 height 17
